Goal: Information Seeking & Learning: Learn about a topic

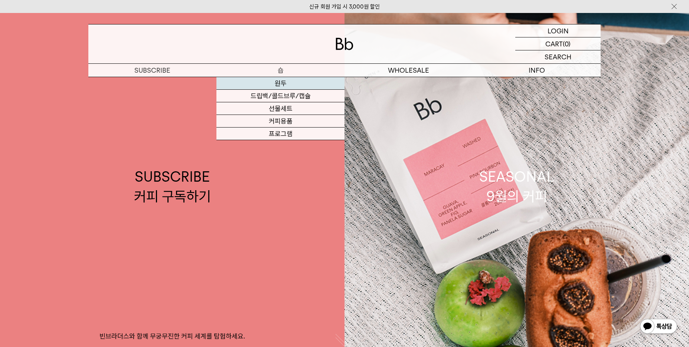
click at [274, 86] on link "원두" at bounding box center [280, 83] width 128 height 13
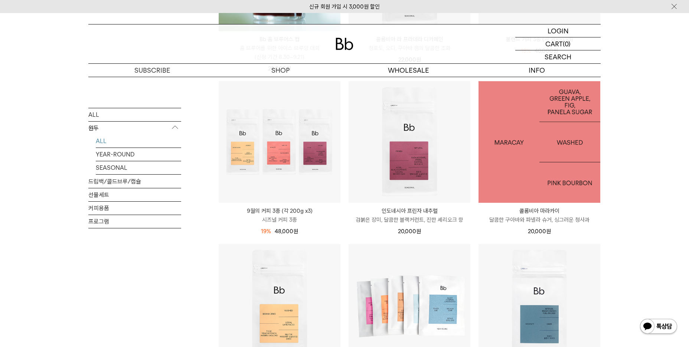
scroll to position [260, 0]
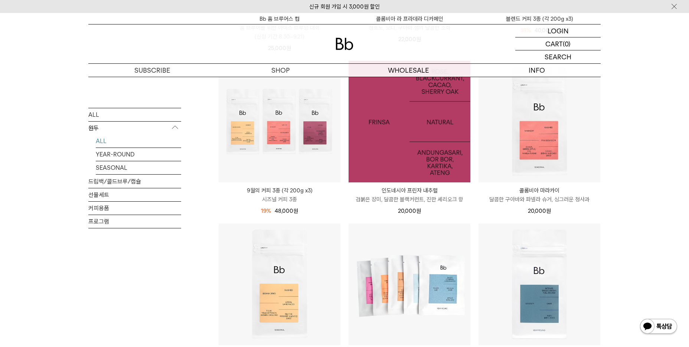
click at [418, 125] on img at bounding box center [409, 122] width 122 height 122
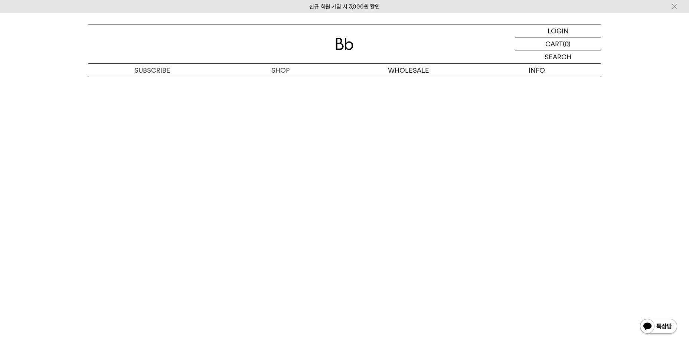
scroll to position [1670, 0]
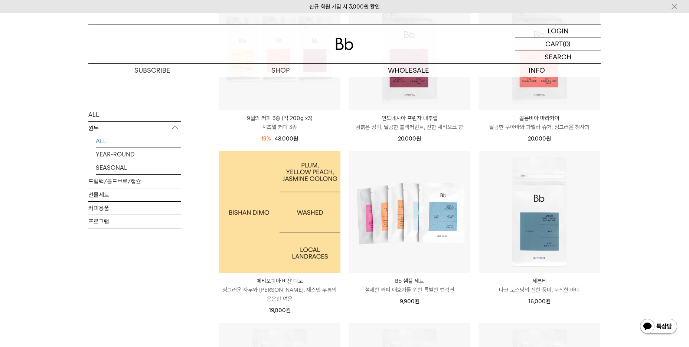
scroll to position [334, 0]
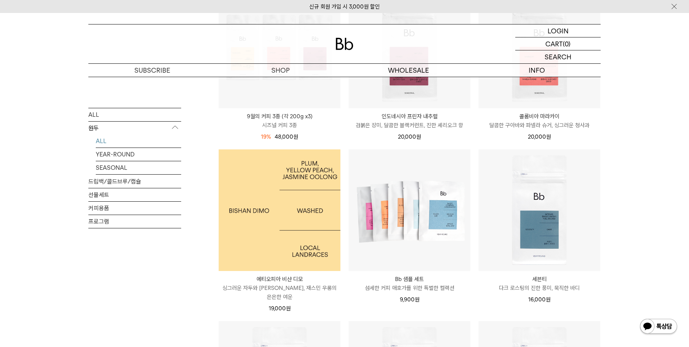
click at [295, 190] on img at bounding box center [280, 211] width 122 height 122
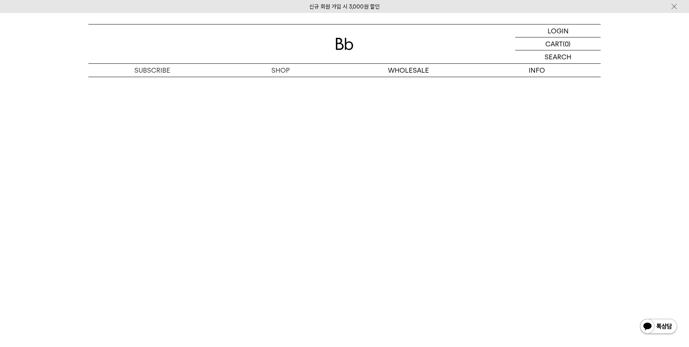
scroll to position [1781, 0]
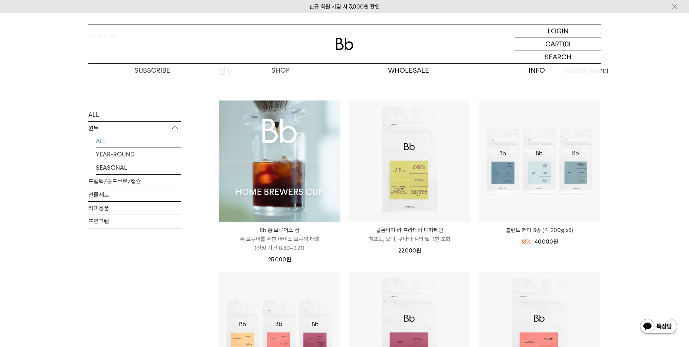
scroll to position [37, 0]
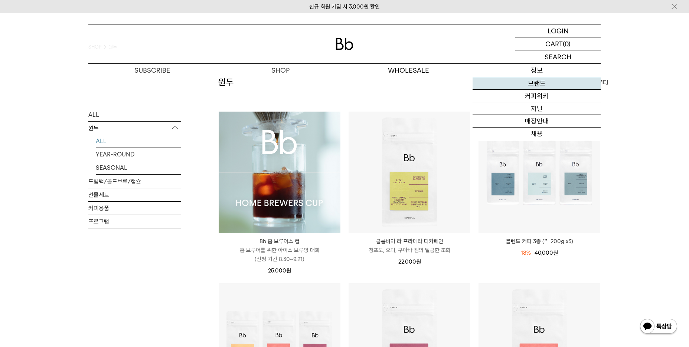
click at [528, 84] on link "브랜드" at bounding box center [536, 83] width 128 height 13
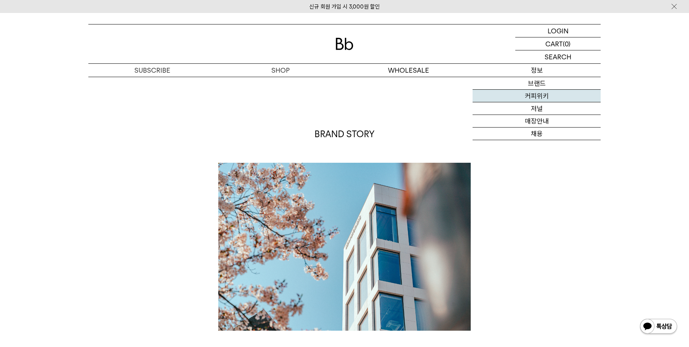
click at [533, 94] on link "커피위키" at bounding box center [536, 96] width 128 height 13
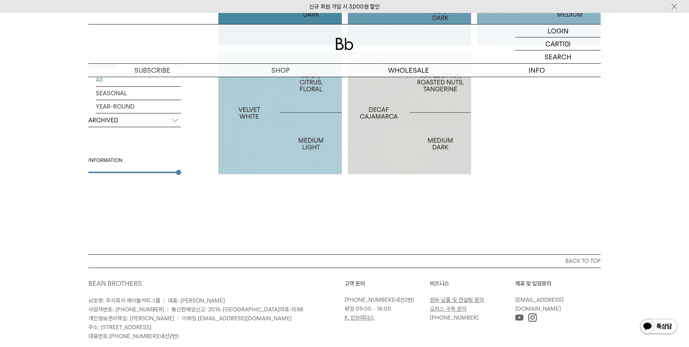
scroll to position [395, 0]
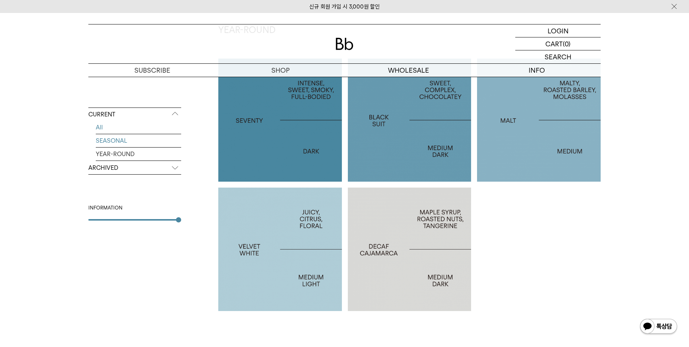
click at [133, 145] on link "SEASONAL" at bounding box center [138, 140] width 85 height 13
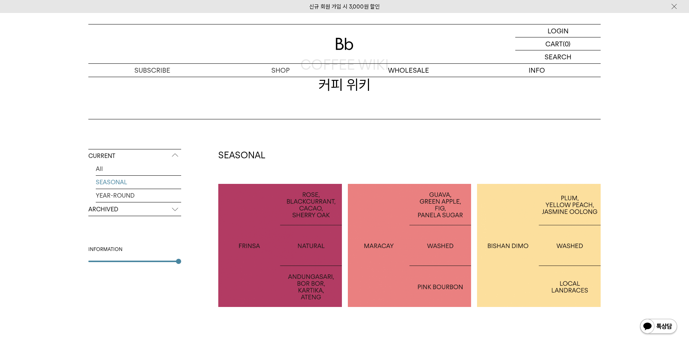
scroll to position [34, 0]
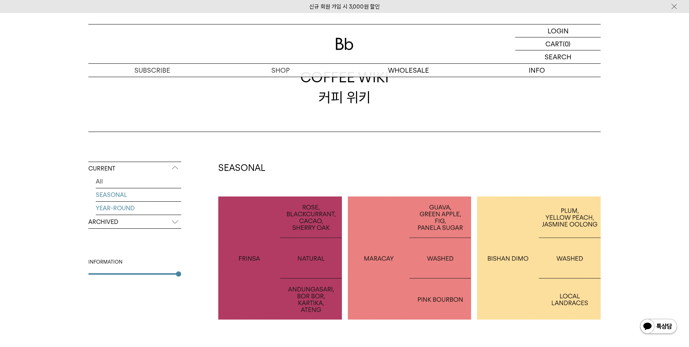
click at [137, 211] on link "YEAR-ROUND" at bounding box center [138, 208] width 85 height 13
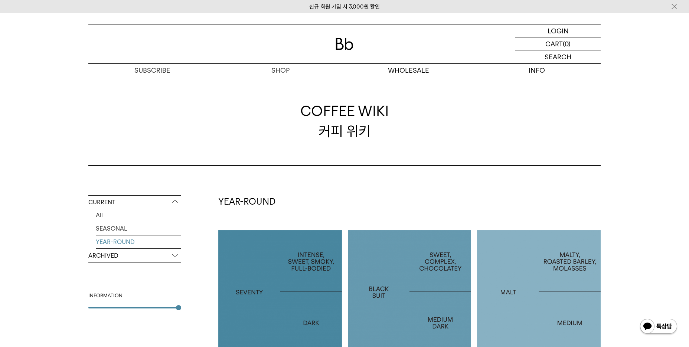
click at [123, 255] on p "ARCHIVED" at bounding box center [134, 255] width 93 height 13
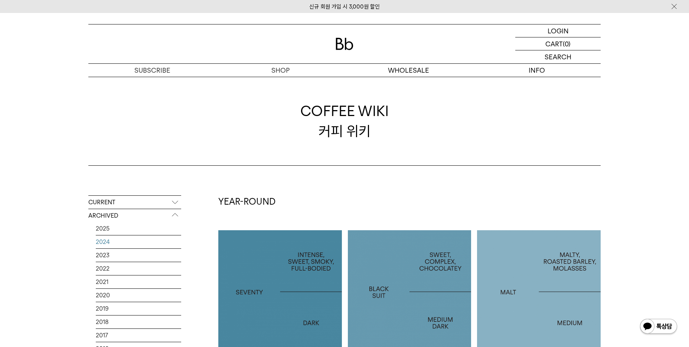
click at [112, 239] on link "2024" at bounding box center [138, 242] width 85 height 13
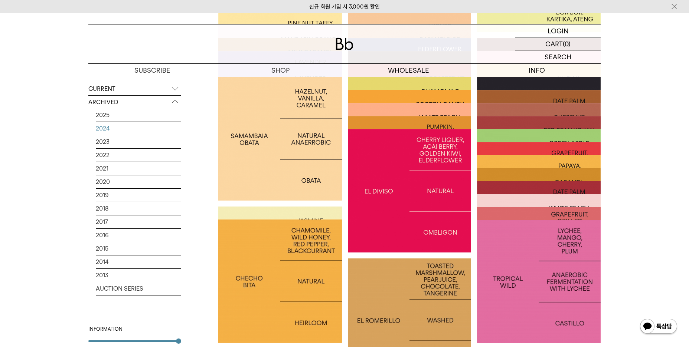
scroll to position [207, 0]
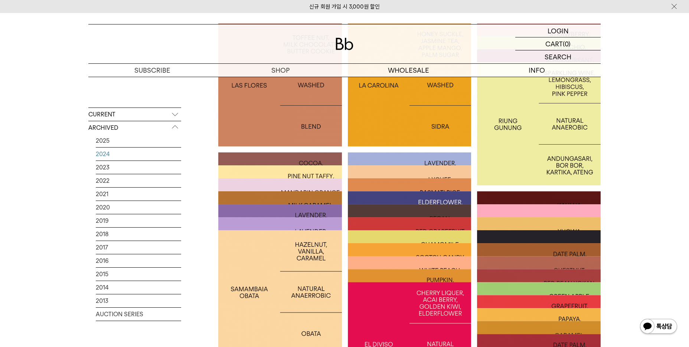
click at [396, 206] on div at bounding box center [410, 266] width 124 height 124
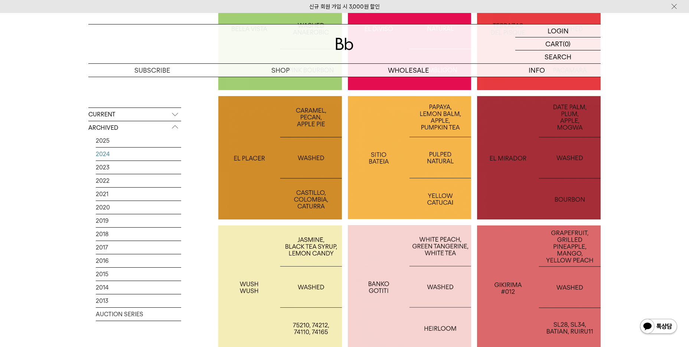
scroll to position [1410, 0]
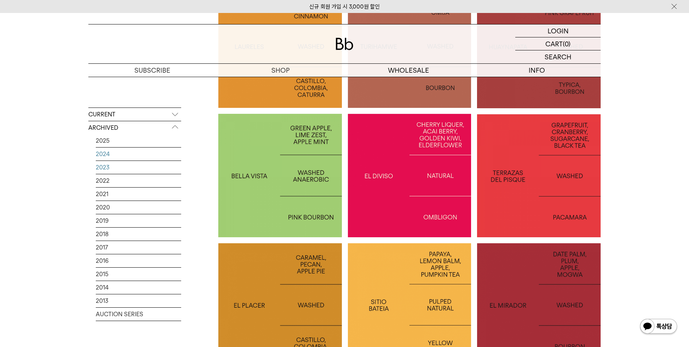
click at [145, 170] on link "2023" at bounding box center [138, 167] width 85 height 13
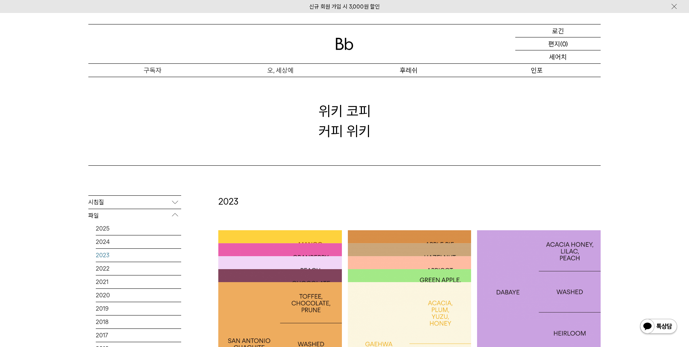
click at [588, 123] on div "위키 코피 커피 위키" at bounding box center [344, 121] width 512 height 89
